Goal: Connect with others: Connect with others

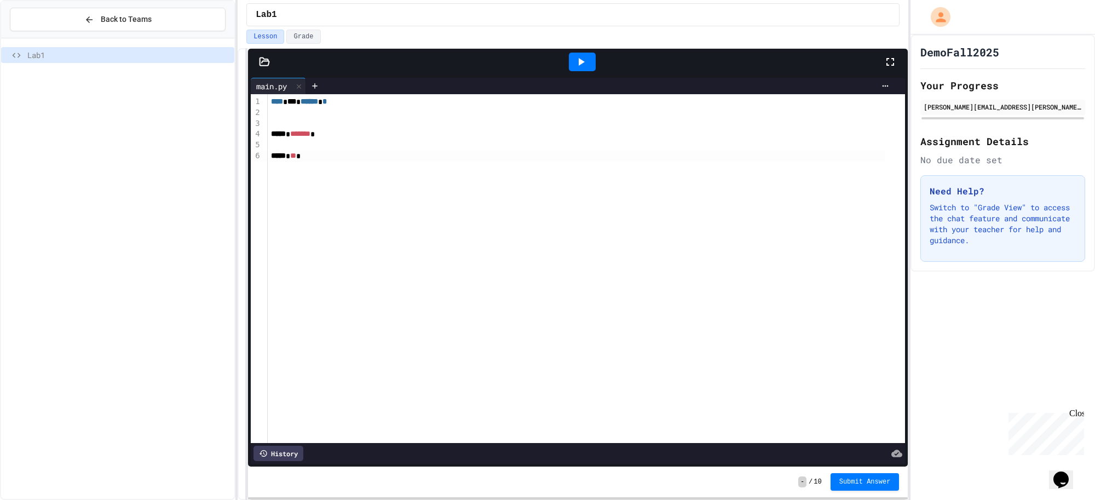
drag, startPoint x: 299, startPoint y: 154, endPoint x: 313, endPoint y: 162, distance: 15.7
click at [296, 154] on span "**" at bounding box center [293, 156] width 6 height 8
